Goal: Feedback & Contribution: Leave review/rating

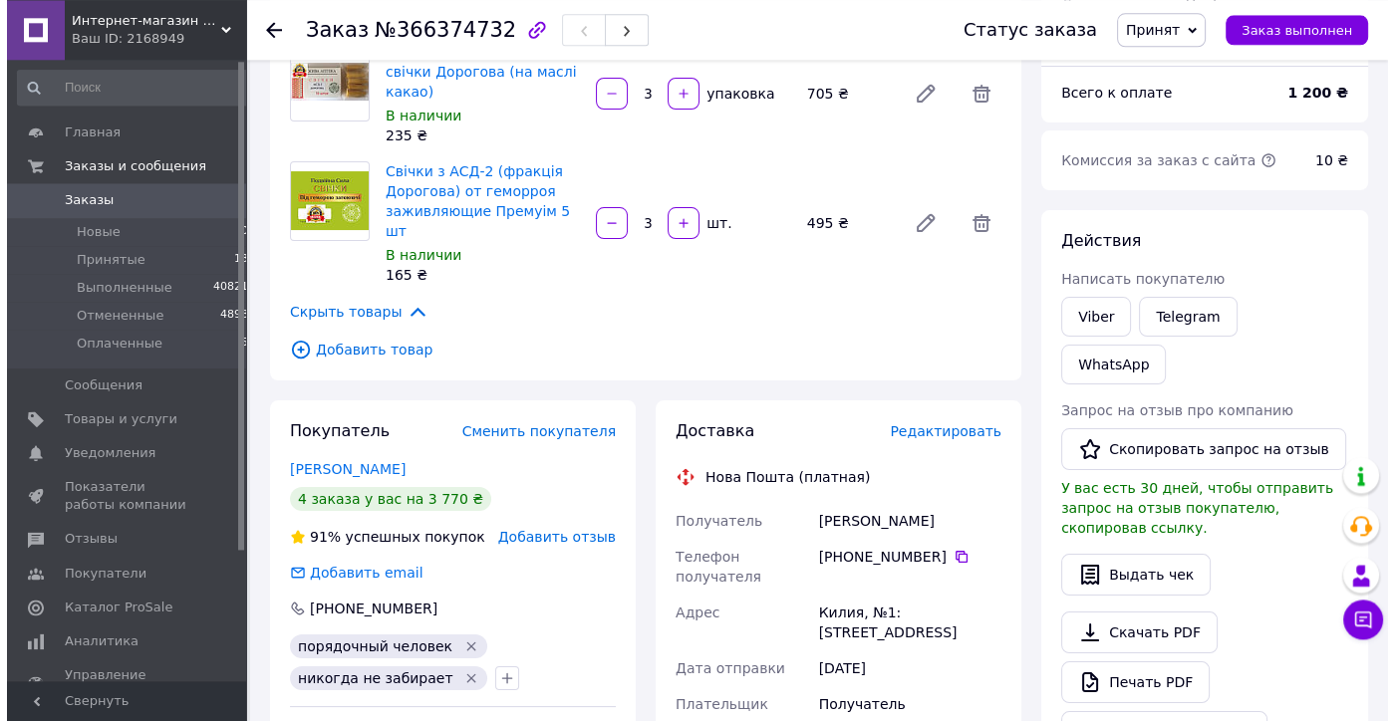
scroll to position [209, 0]
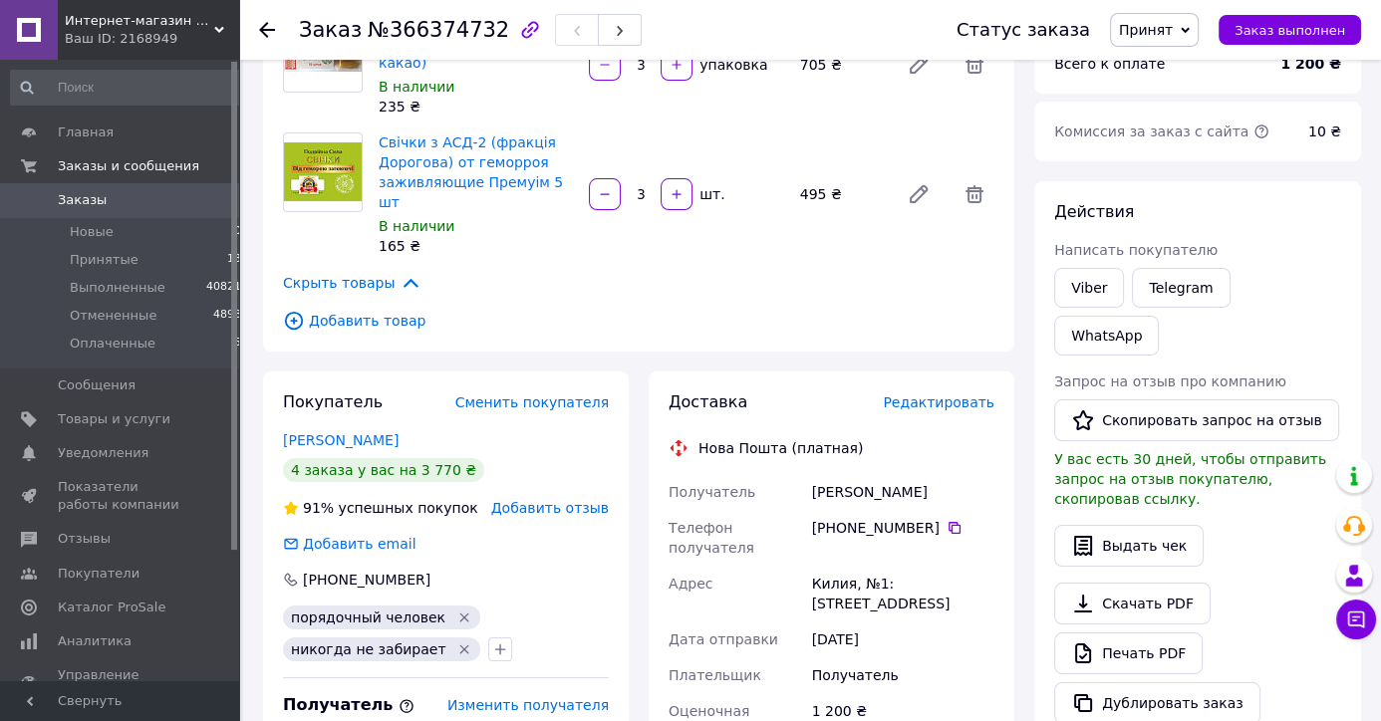
click at [554, 498] on div "Добавить отзыв" at bounding box center [550, 508] width 118 height 20
click at [551, 500] on span "Добавить отзыв" at bounding box center [550, 508] width 118 height 16
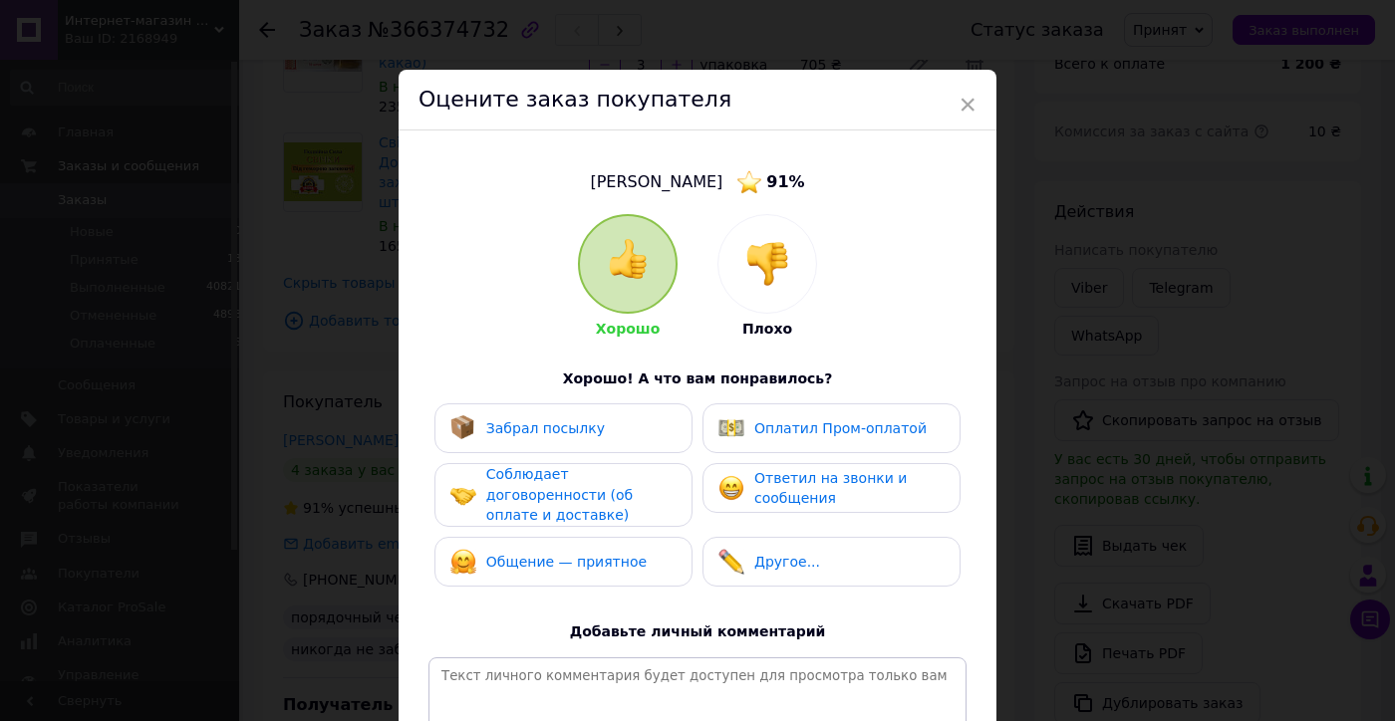
click at [550, 501] on span "Соблюдает договоренности (об оплате и доставке)" at bounding box center [559, 494] width 146 height 57
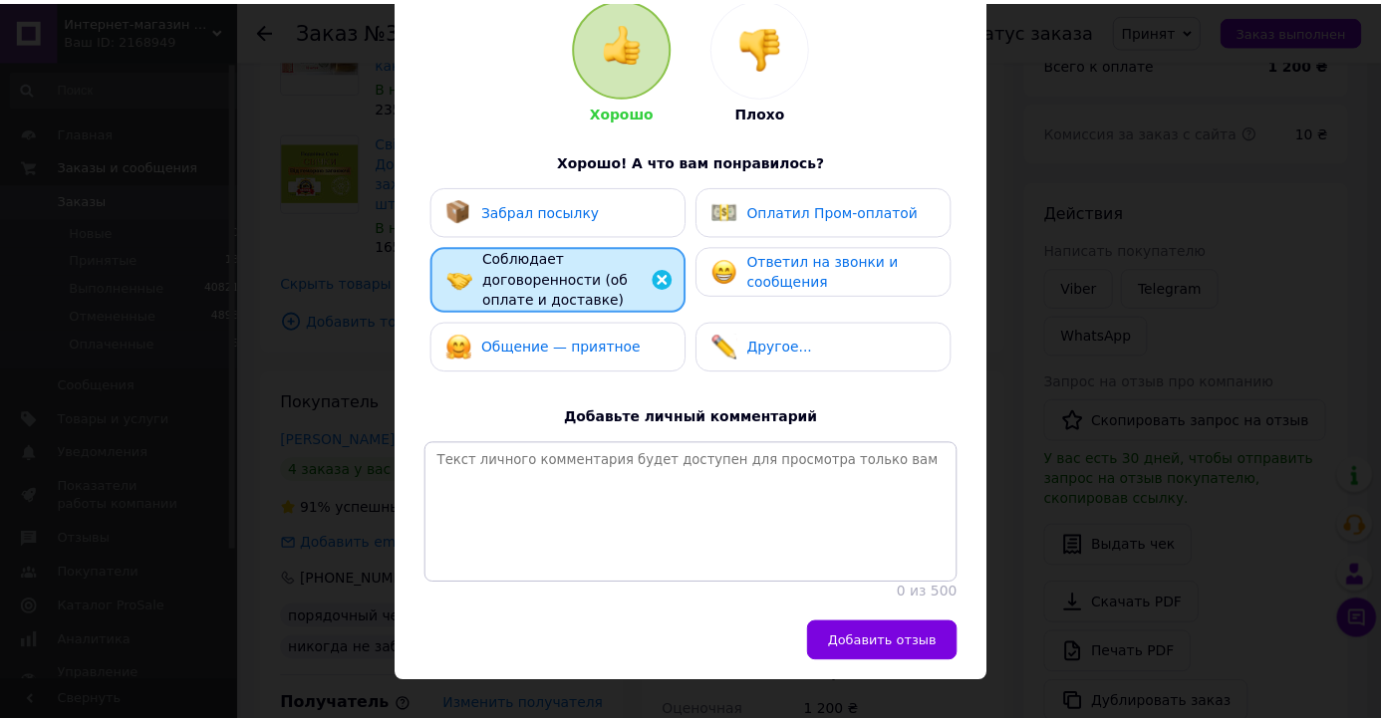
scroll to position [284, 0]
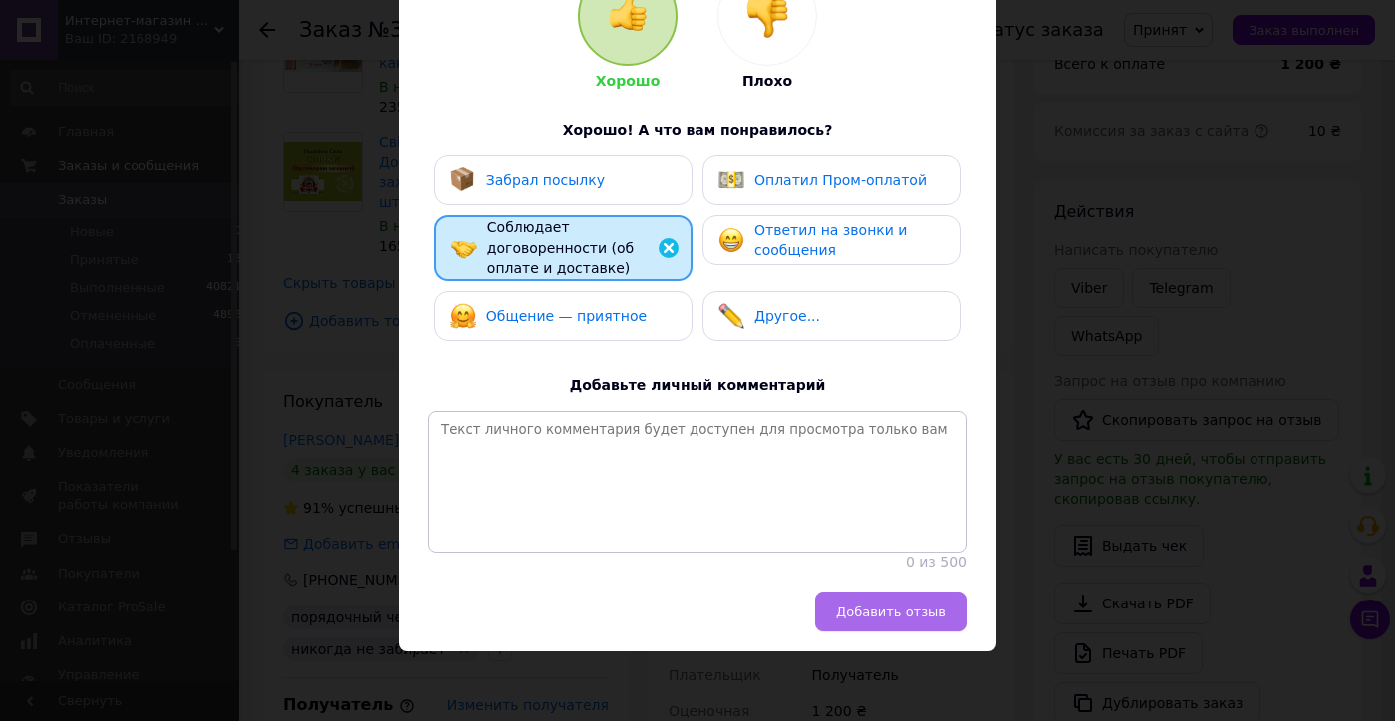
click at [905, 616] on span "Добавить отзыв" at bounding box center [891, 612] width 110 height 15
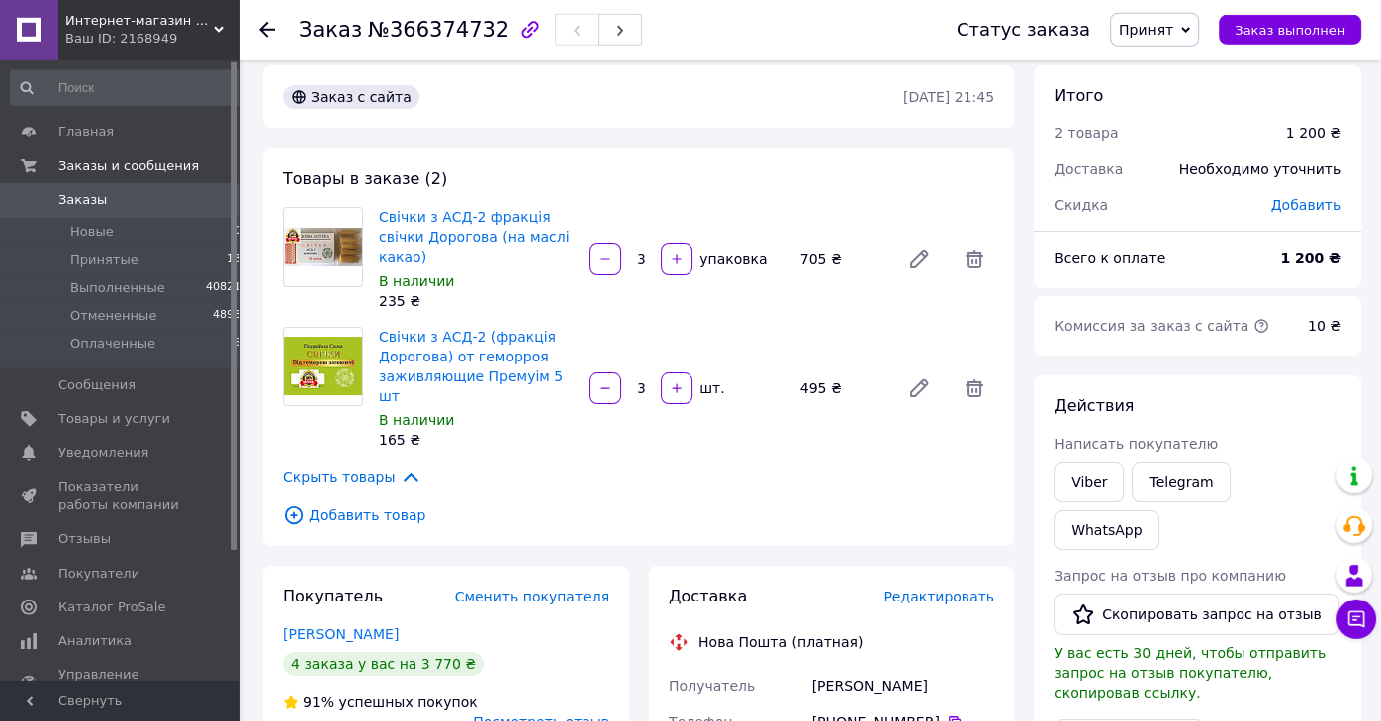
scroll to position [0, 0]
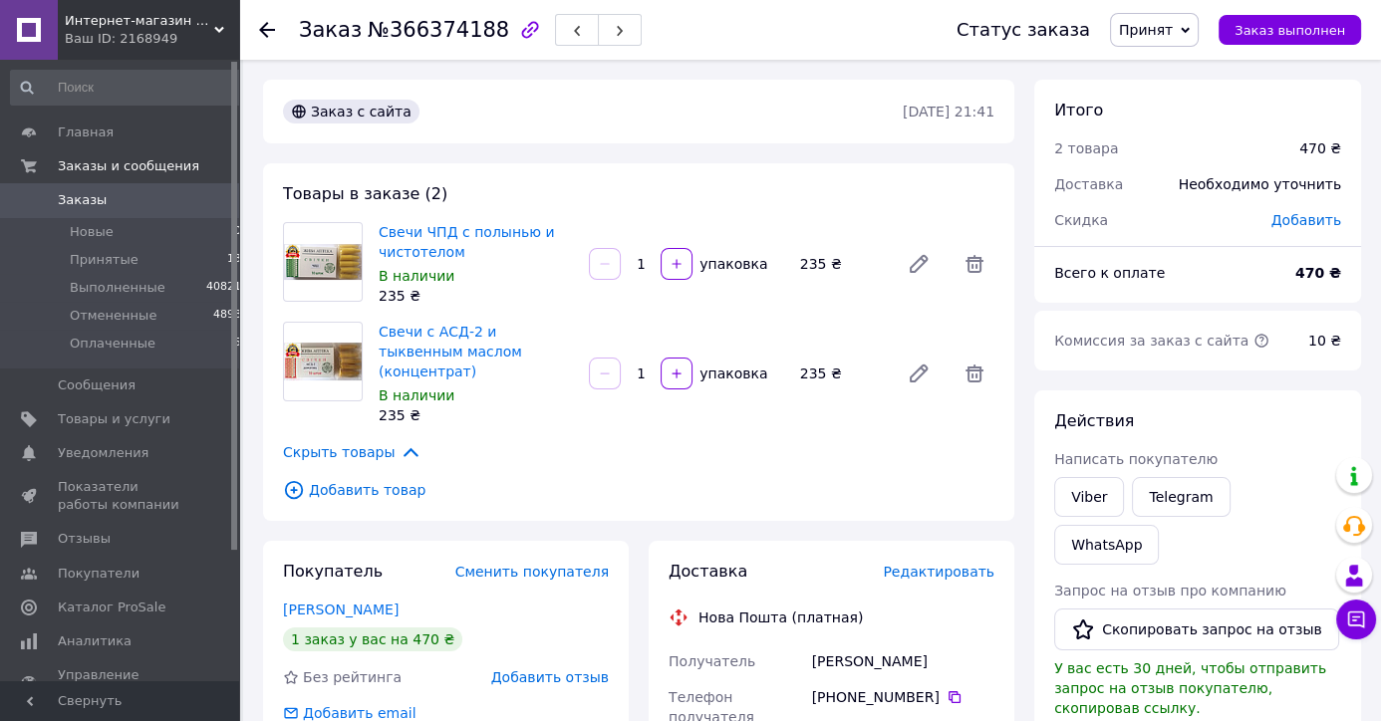
click at [551, 669] on span "Добавить отзыв" at bounding box center [550, 677] width 118 height 16
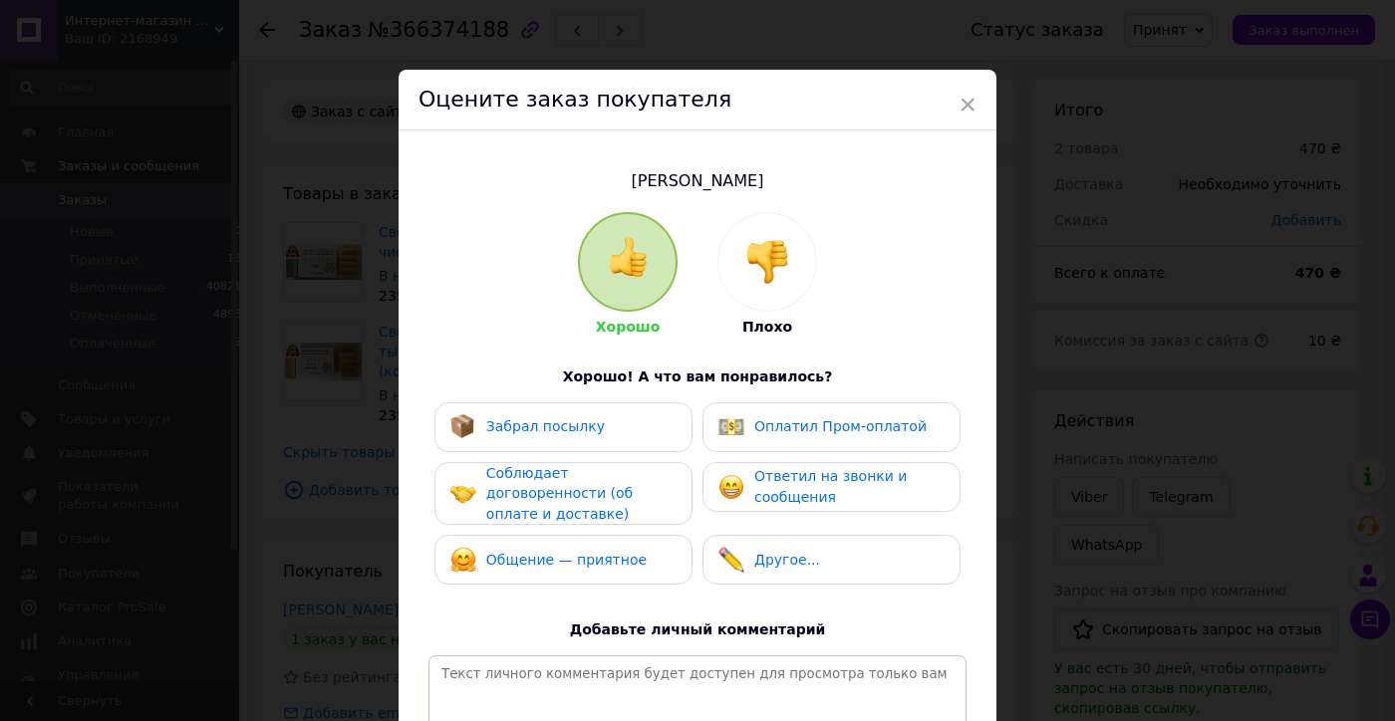
drag, startPoint x: 550, startPoint y: 491, endPoint x: 665, endPoint y: 599, distance: 157.9
click at [551, 493] on span "Соблюдает договоренности (об оплате и доставке)" at bounding box center [559, 493] width 146 height 57
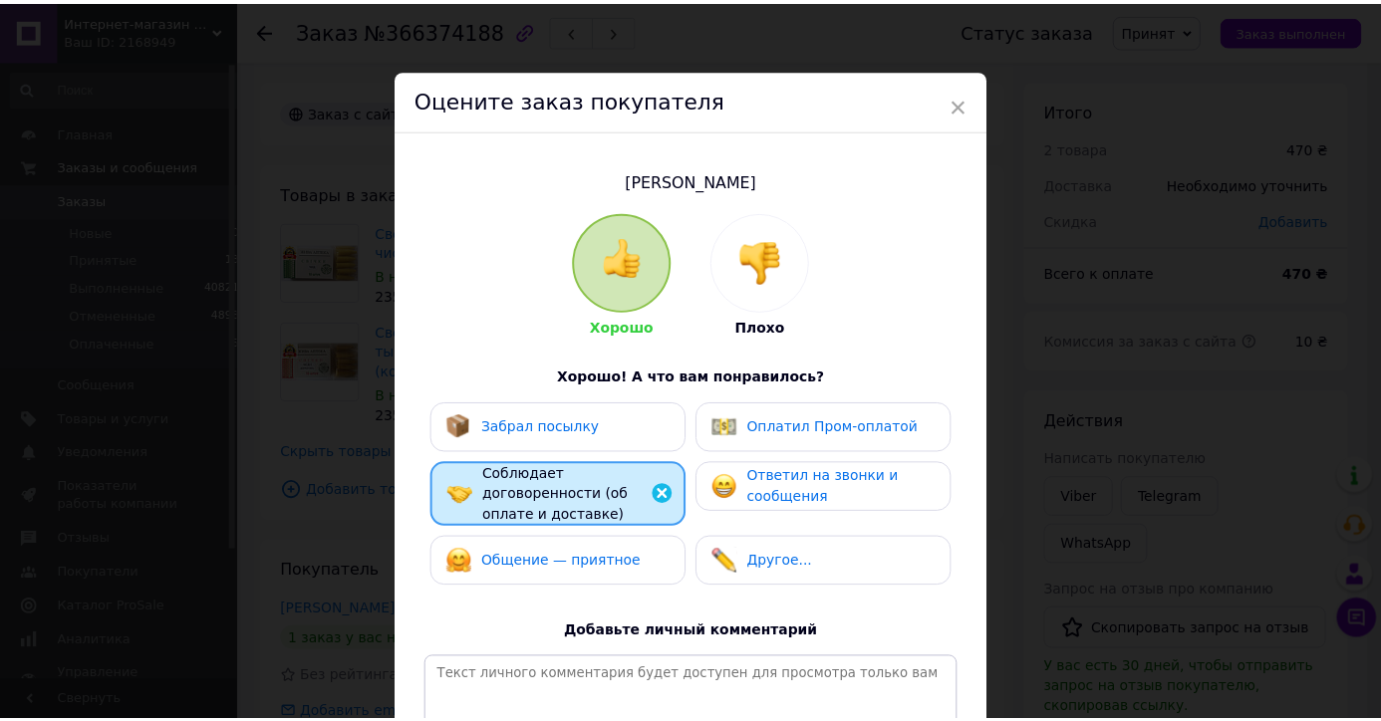
scroll to position [282, 0]
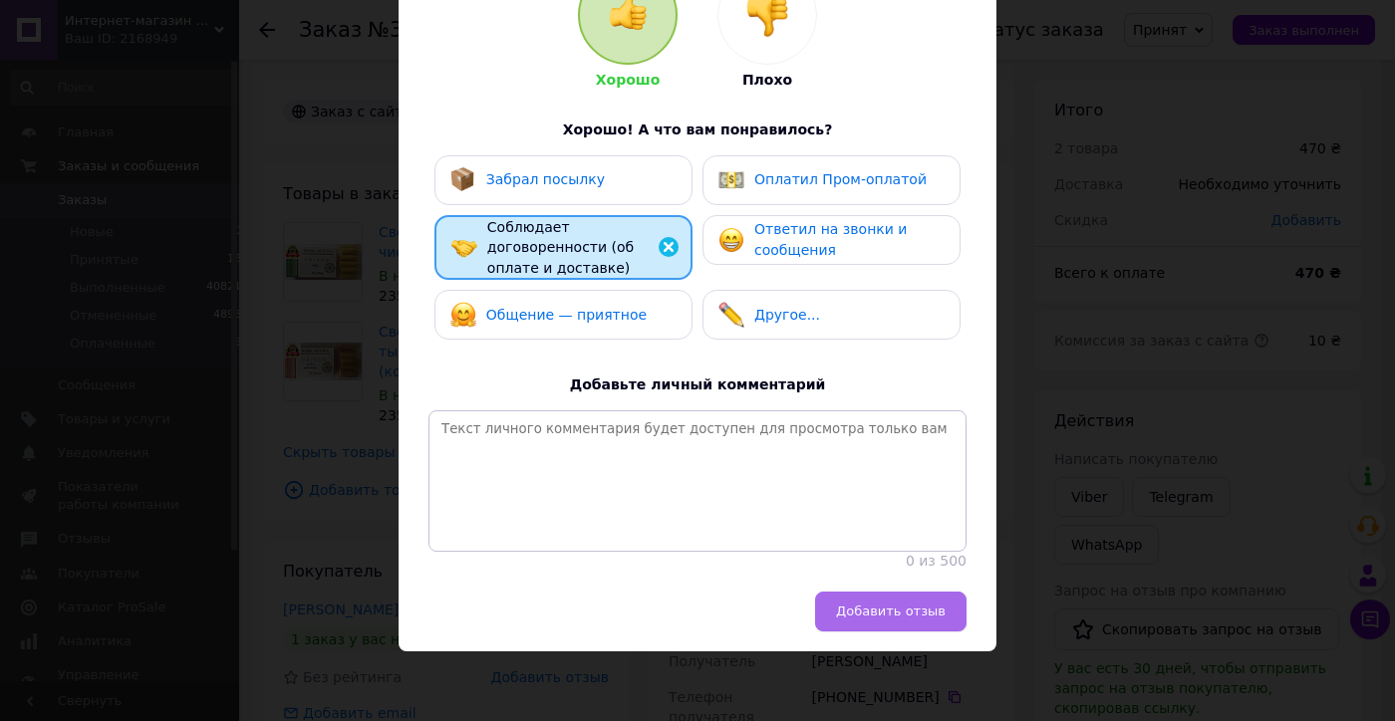
click at [866, 601] on button "Добавить отзыв" at bounding box center [890, 612] width 151 height 40
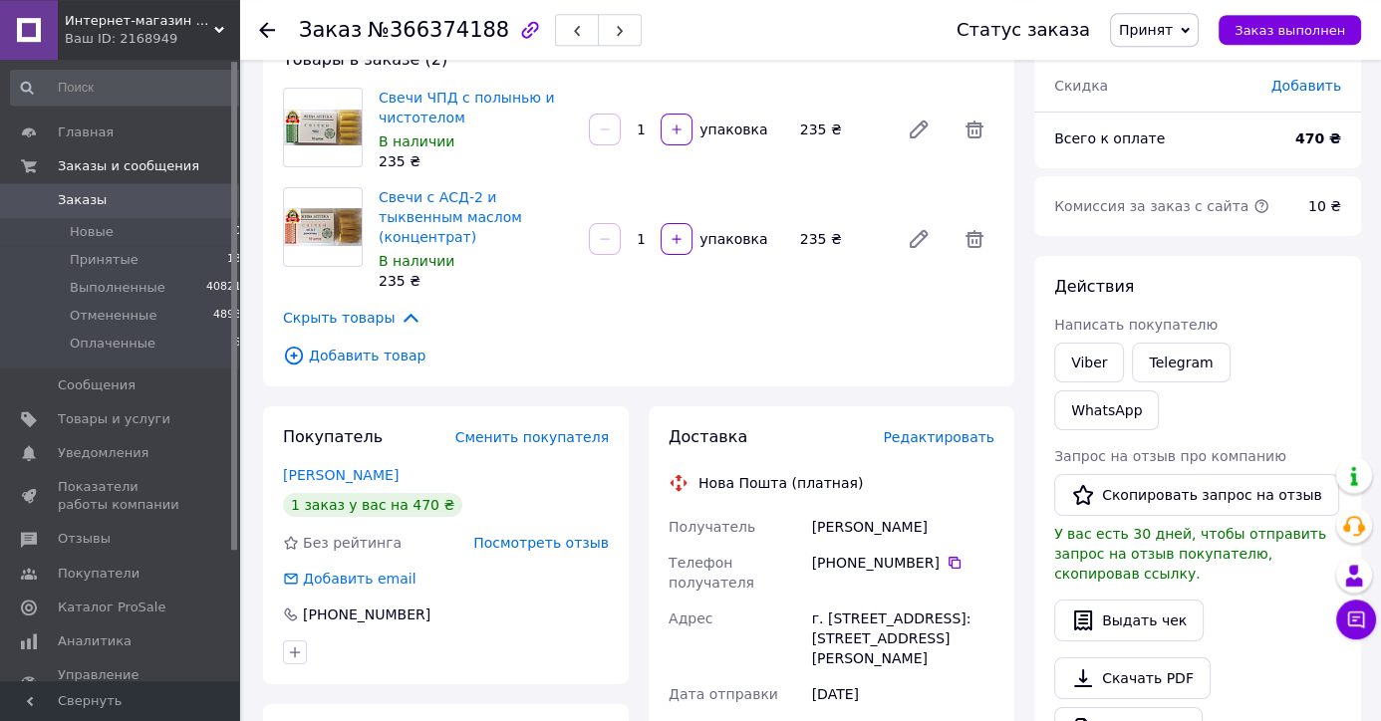
scroll to position [314, 0]
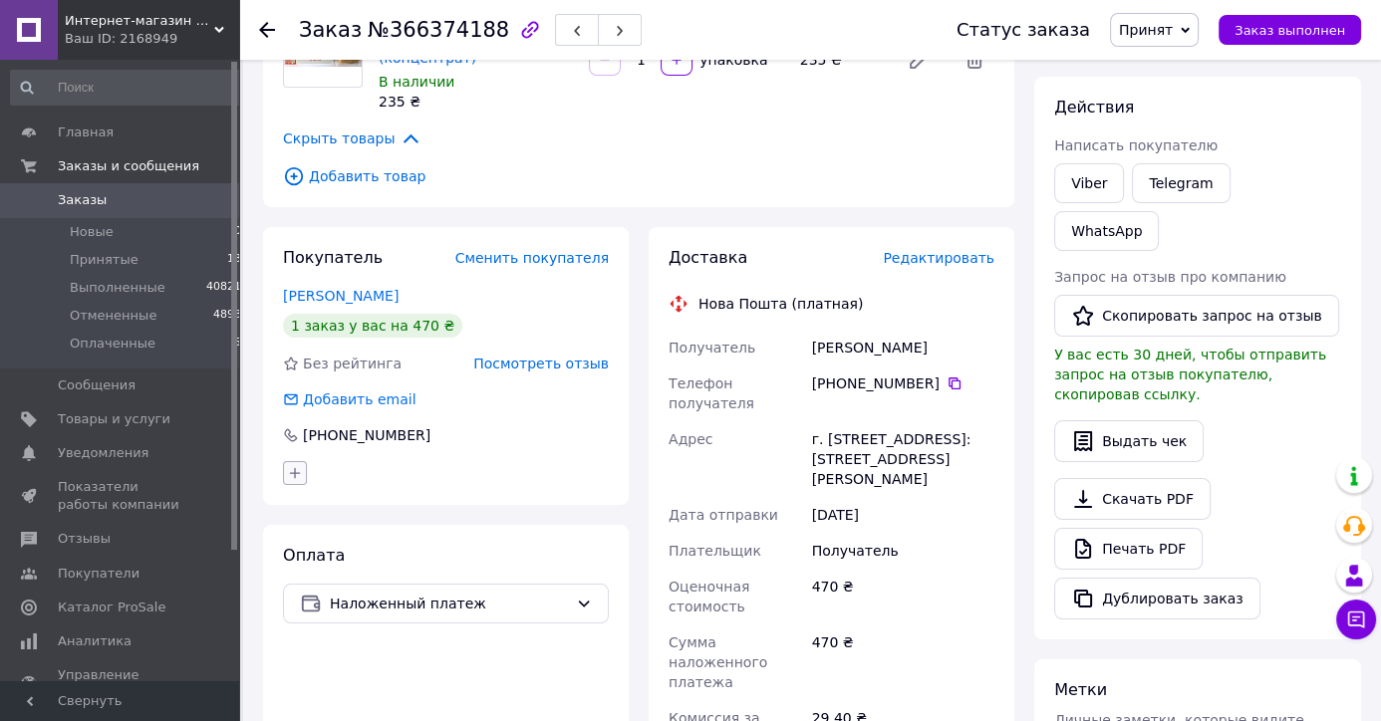
click at [291, 465] on icon "button" at bounding box center [295, 473] width 16 height 16
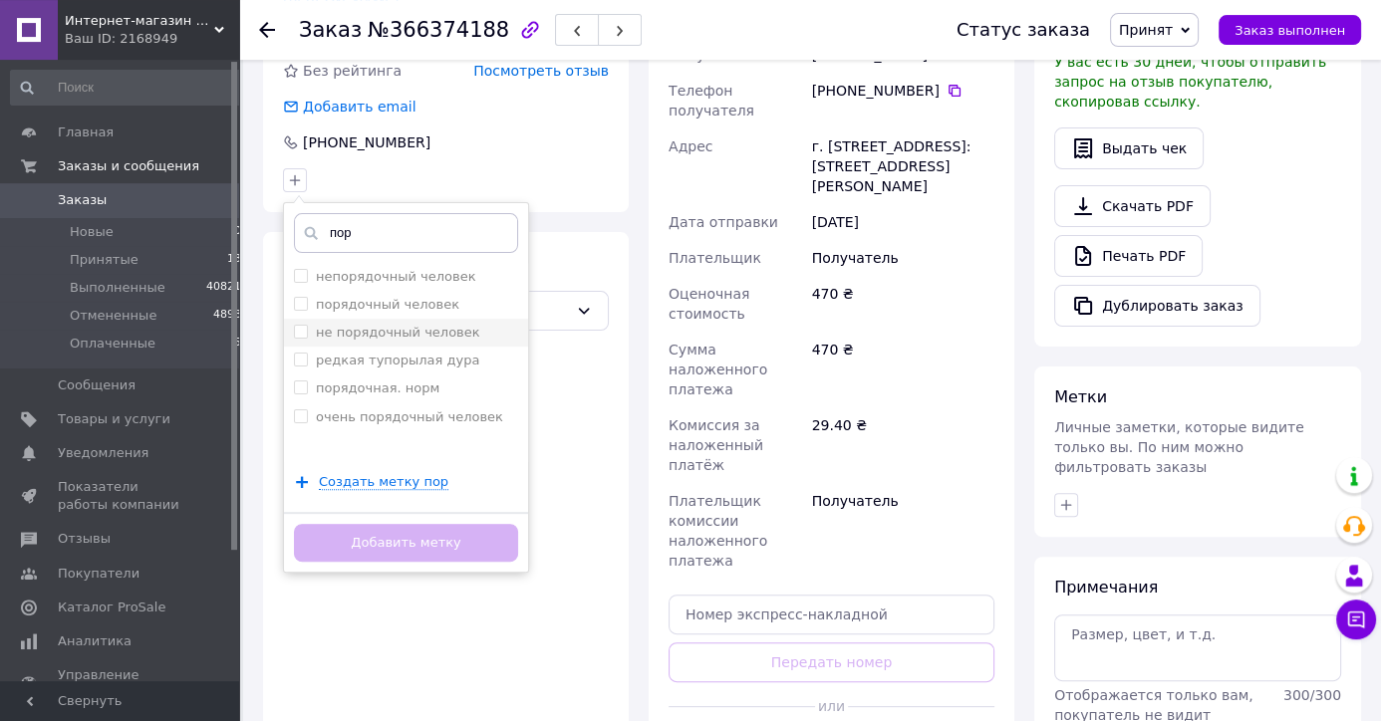
scroll to position [628, 0]
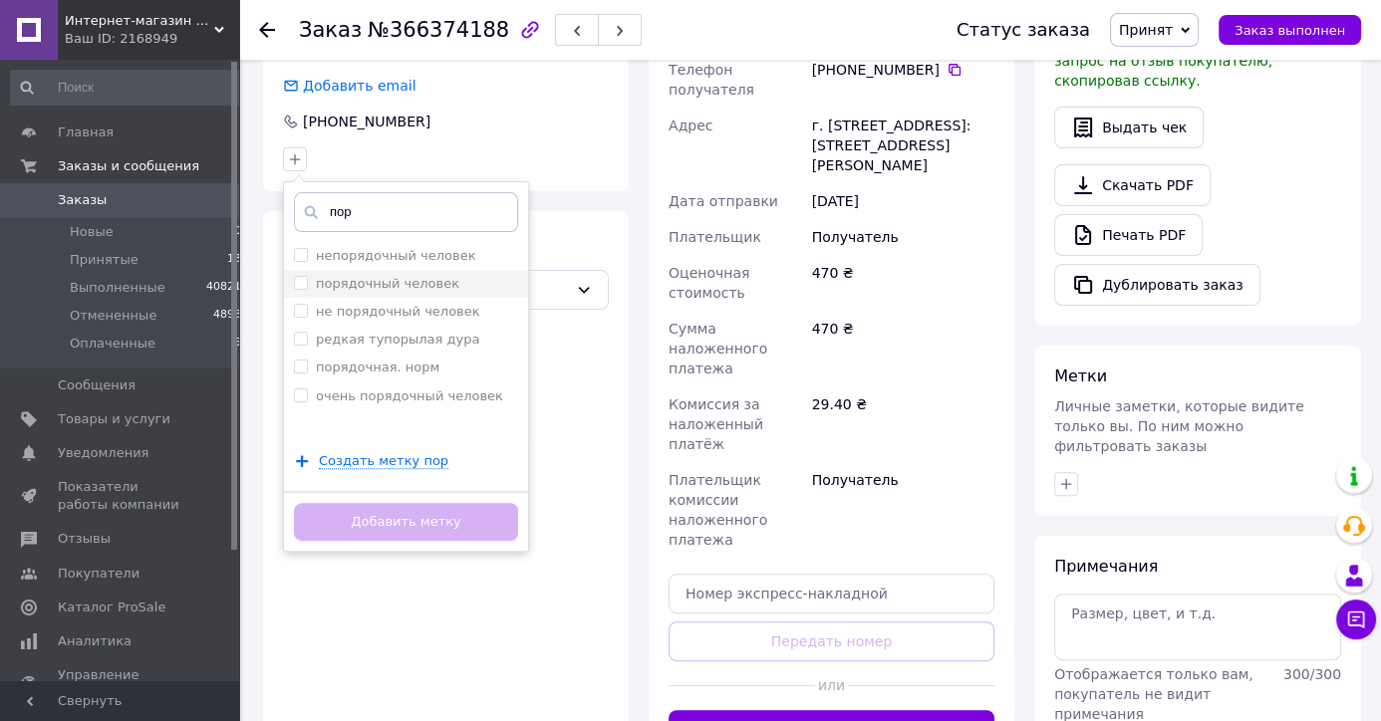
type input "пор"
drag, startPoint x: 378, startPoint y: 269, endPoint x: 385, endPoint y: 282, distance: 14.7
click at [378, 276] on label "порядочный человек" at bounding box center [387, 283] width 143 height 15
checkbox input "true"
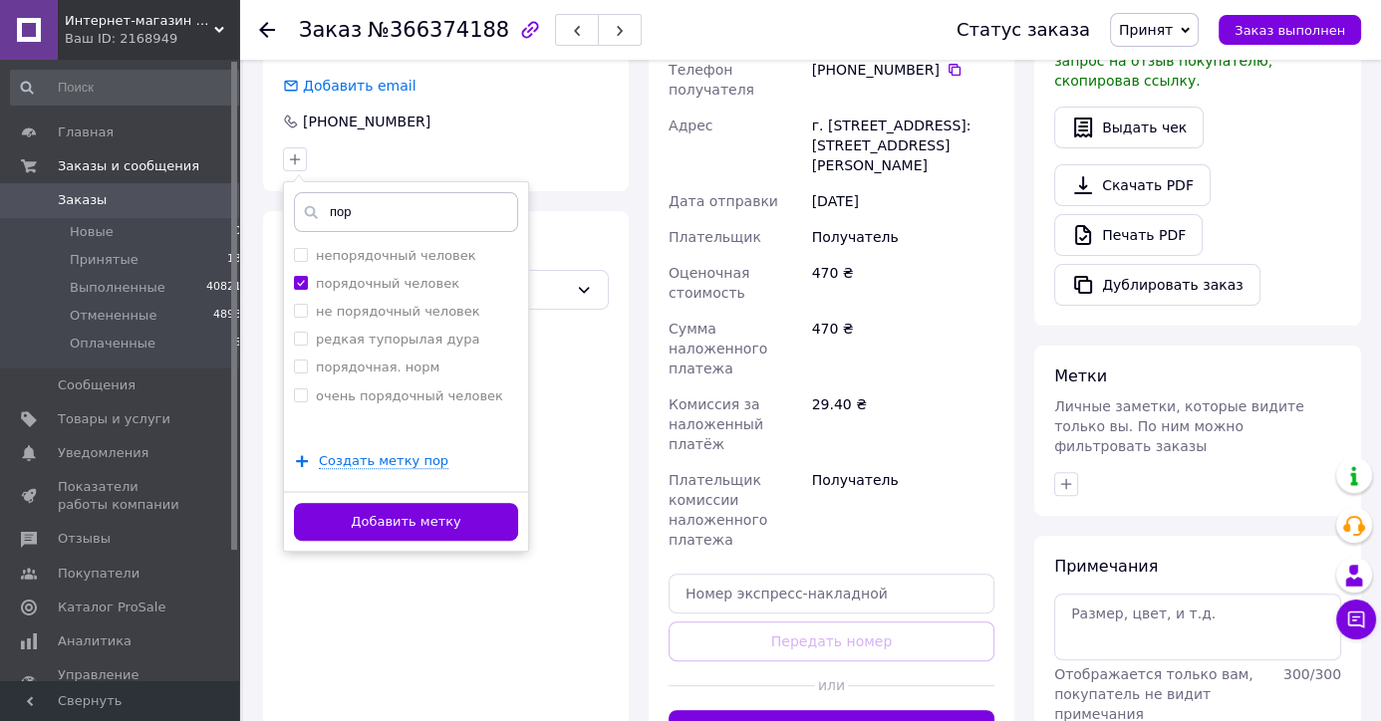
click at [418, 504] on button "Добавить метку" at bounding box center [406, 522] width 224 height 39
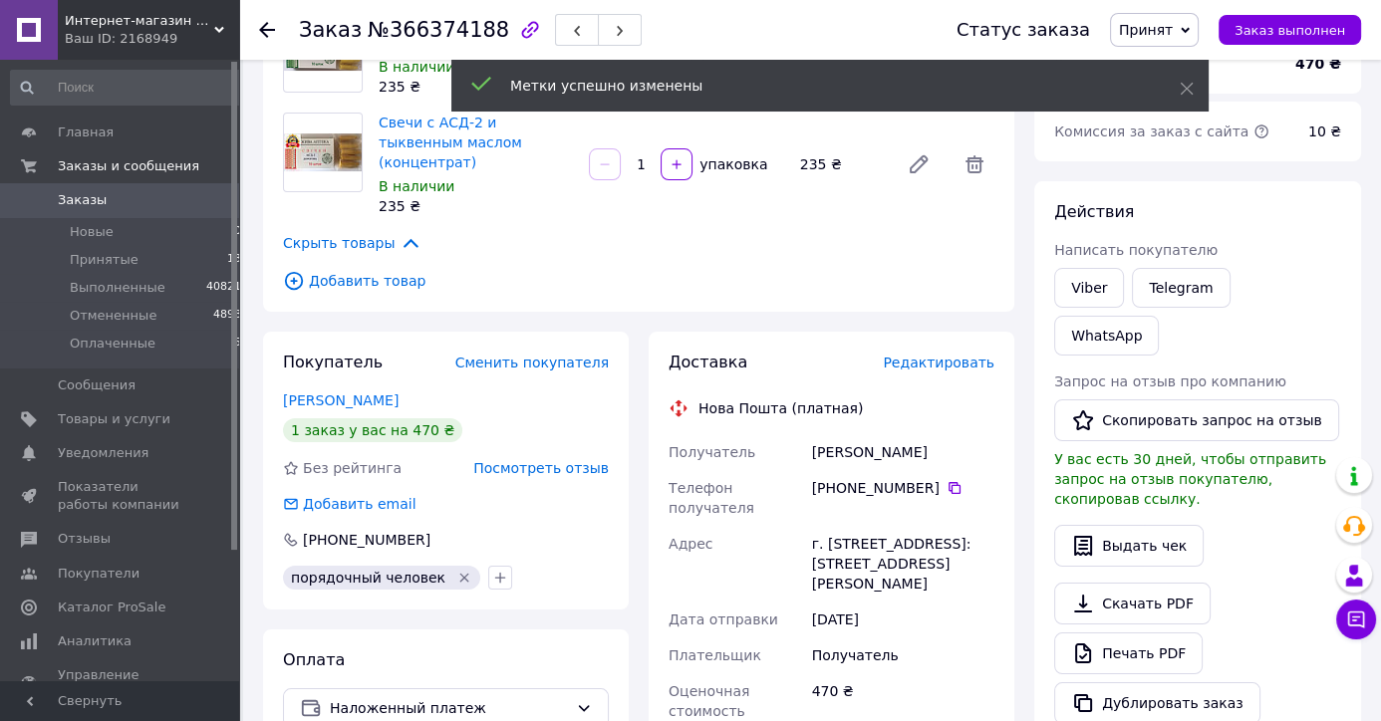
scroll to position [0, 0]
